Goal: Contribute content: Add original content to the website for others to see

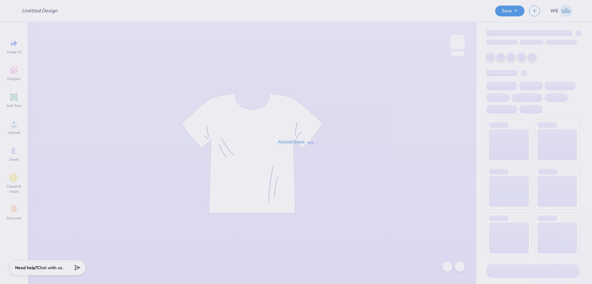
type input "SigEp fall rush 2025"
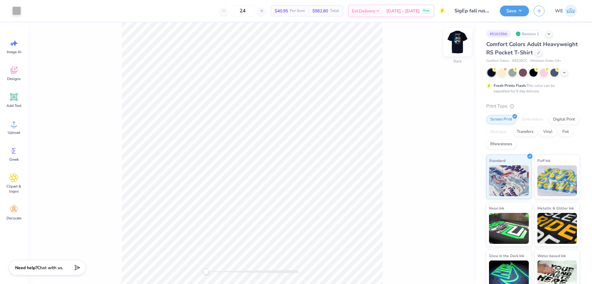
click at [458, 44] on img at bounding box center [458, 42] width 25 height 25
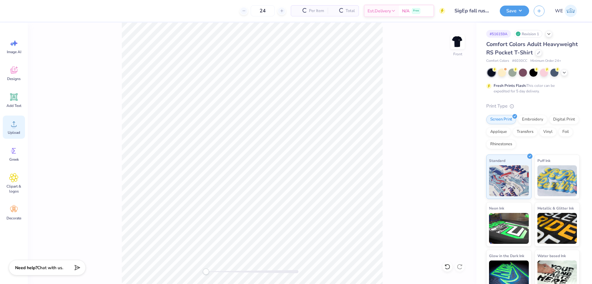
click at [18, 125] on icon at bounding box center [13, 123] width 9 height 9
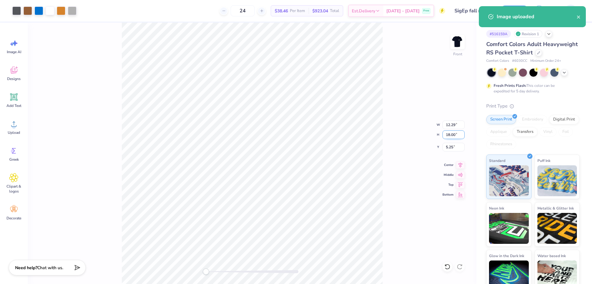
click at [455, 131] on input "18.00" at bounding box center [454, 134] width 22 height 9
type input "14"
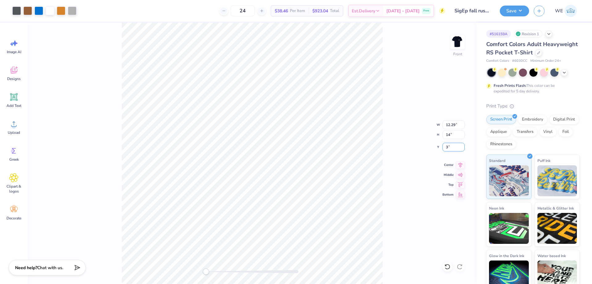
type input "3"
click at [403, 137] on div "Front W 12.29 12.29 " H 14 14 " Y 3 3 " Center Middle Top Bottom" at bounding box center [252, 153] width 449 height 261
click at [445, 147] on input "1.44" at bounding box center [454, 147] width 22 height 9
type input "3"
click at [515, 8] on button "Save" at bounding box center [514, 10] width 29 height 11
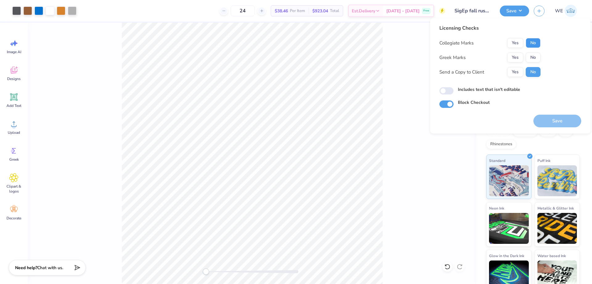
click at [531, 44] on button "No" at bounding box center [533, 43] width 15 height 10
click at [512, 60] on button "Yes" at bounding box center [516, 57] width 16 height 10
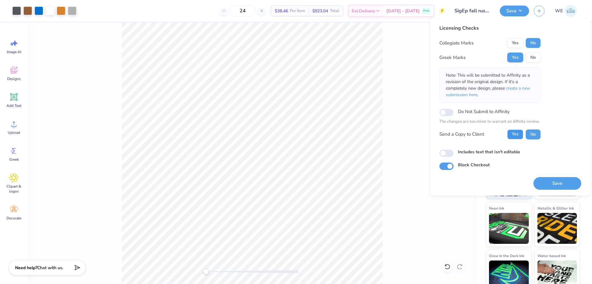
click at [522, 136] on button "Yes" at bounding box center [516, 134] width 16 height 10
click at [450, 155] on input "Includes text that isn't editable" at bounding box center [447, 152] width 14 height 7
checkbox input "true"
click at [555, 185] on button "Save" at bounding box center [558, 183] width 48 height 13
